Goal: Information Seeking & Learning: Check status

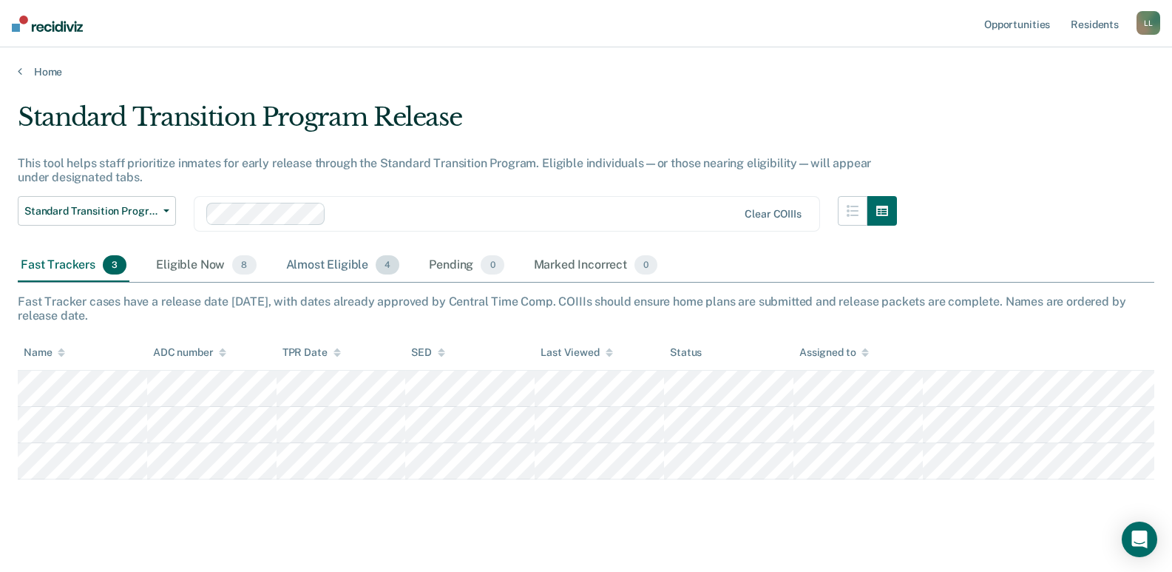
click at [351, 263] on div "Almost Eligible 4" at bounding box center [343, 265] width 120 height 33
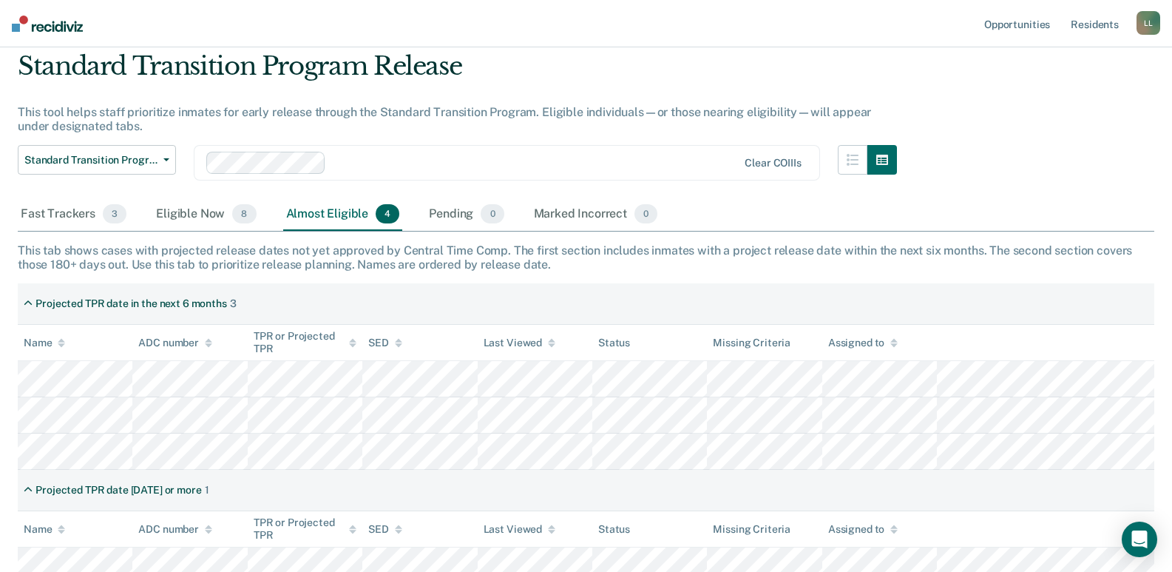
scroll to position [148, 0]
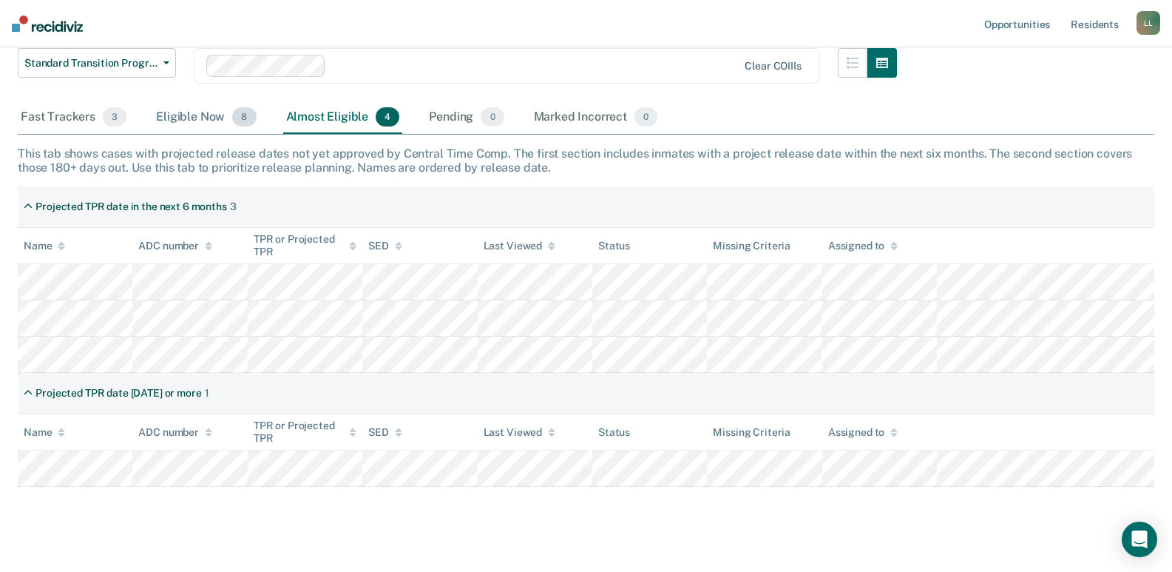
click at [198, 115] on div "Eligible Now 8" at bounding box center [206, 117] width 106 height 33
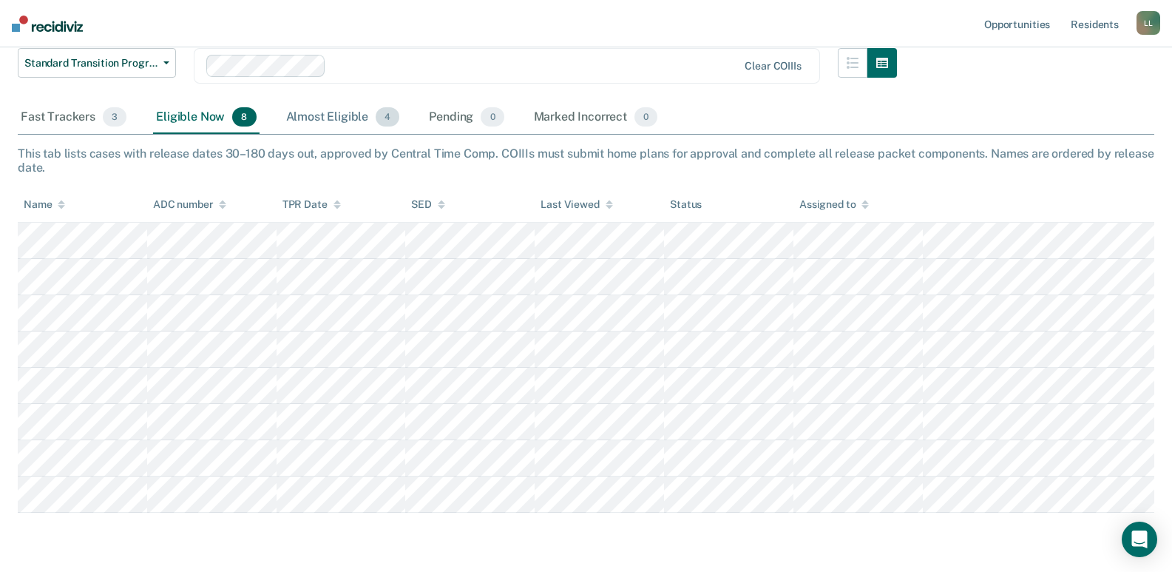
click at [339, 116] on div "Almost Eligible 4" at bounding box center [343, 117] width 120 height 33
